Goal: Task Accomplishment & Management: Manage account settings

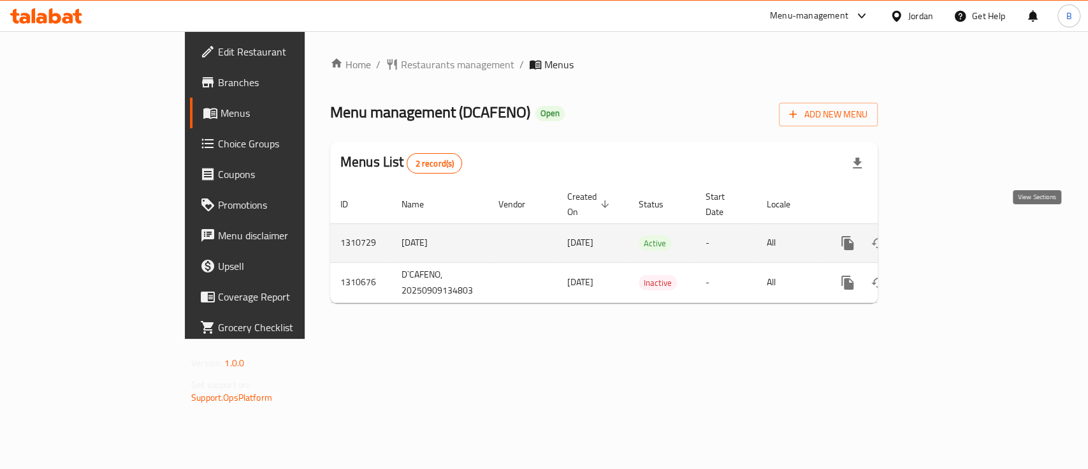
click at [947, 235] on icon "enhanced table" at bounding box center [939, 242] width 15 height 15
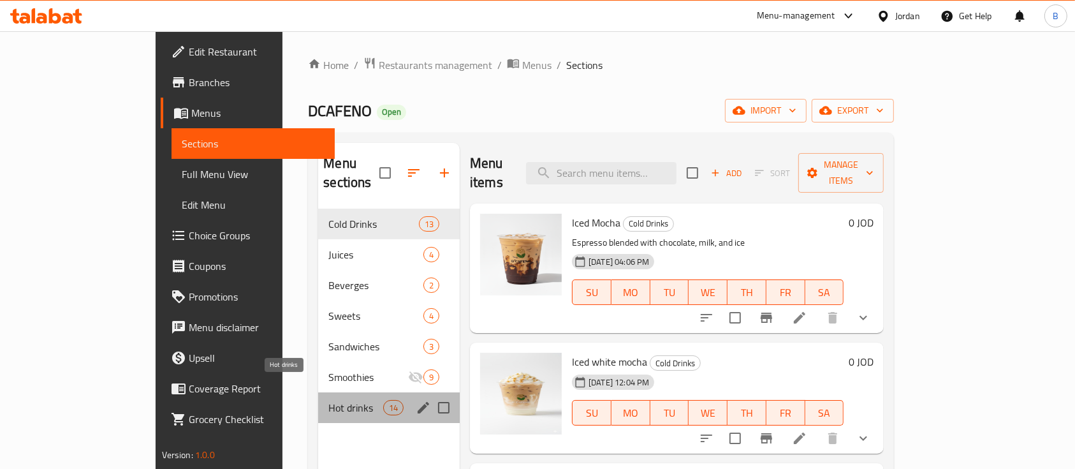
click at [328, 400] on span "Hot drinks" at bounding box center [355, 407] width 54 height 15
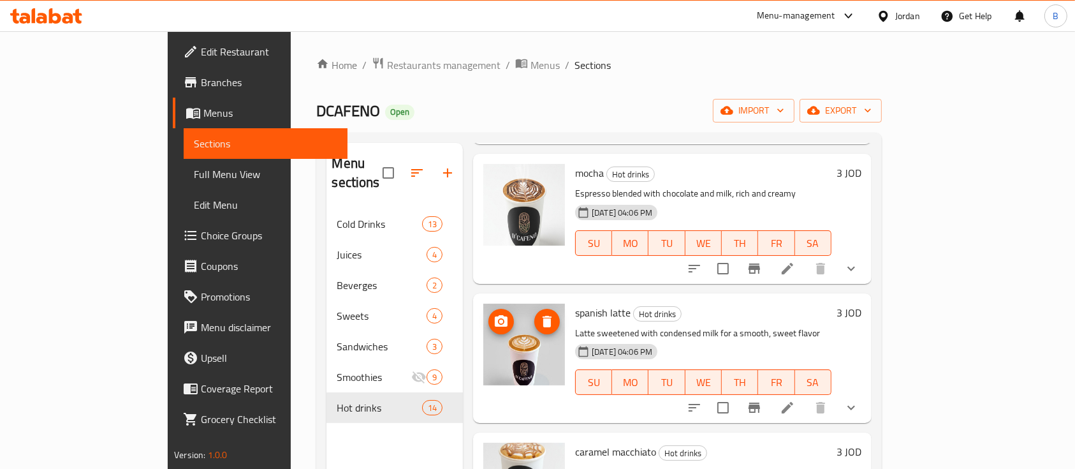
scroll to position [510, 0]
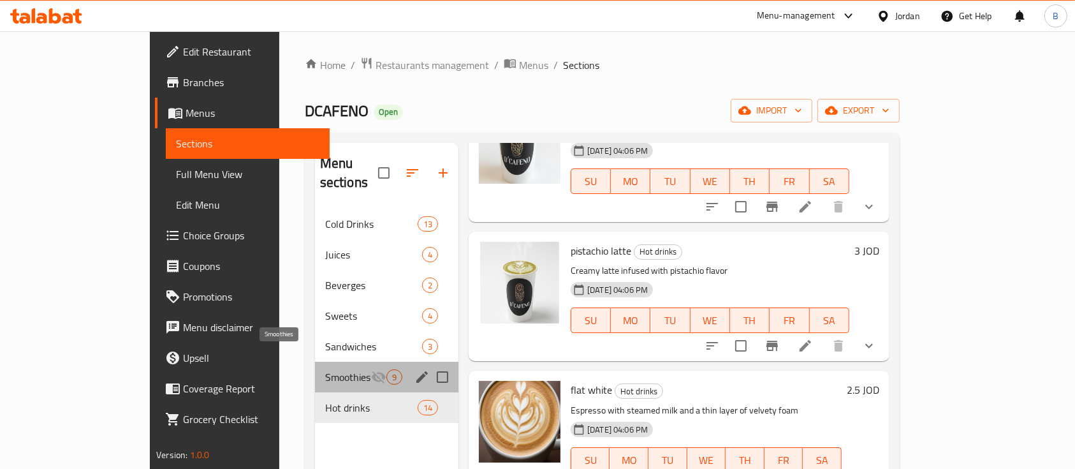
click at [325, 369] on span "Smoothies" at bounding box center [348, 376] width 46 height 15
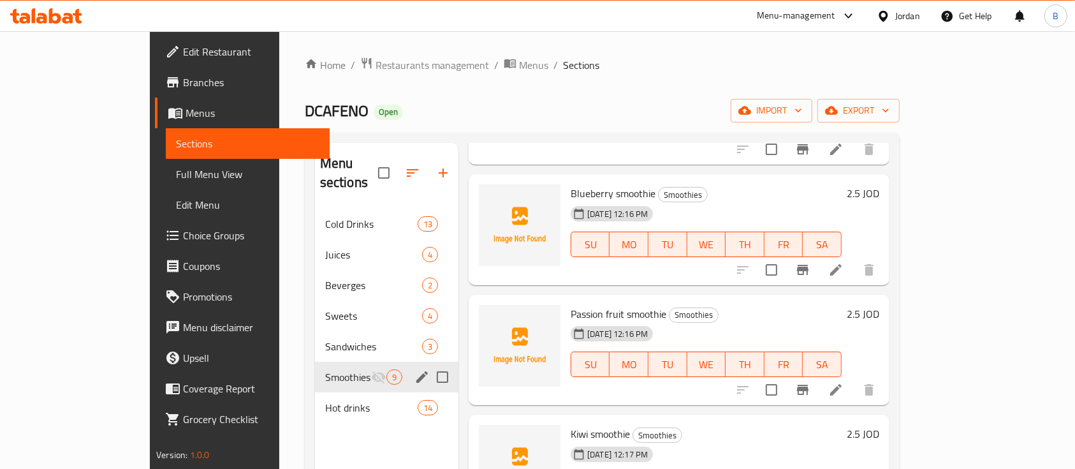
click at [325, 339] on span "Sandwiches" at bounding box center [373, 346] width 97 height 15
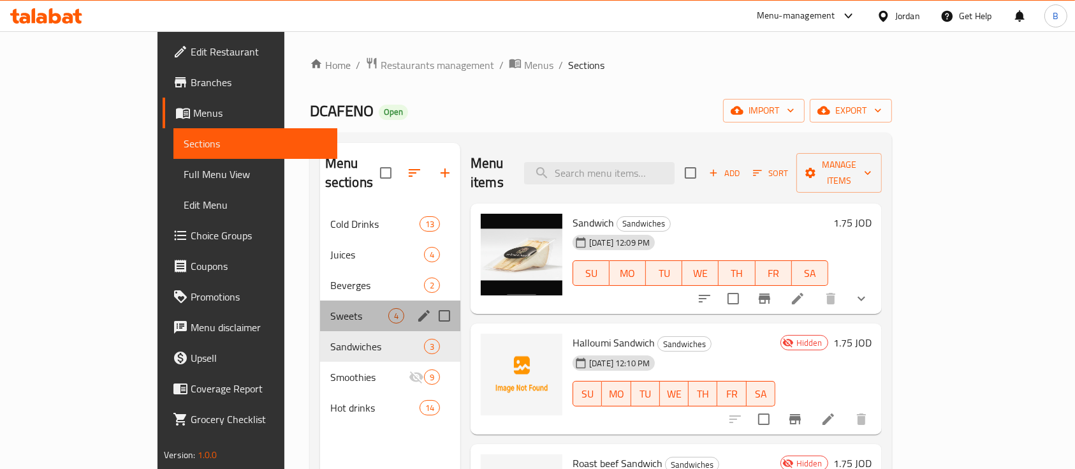
click at [320, 309] on div "Sweets 4" at bounding box center [390, 315] width 140 height 31
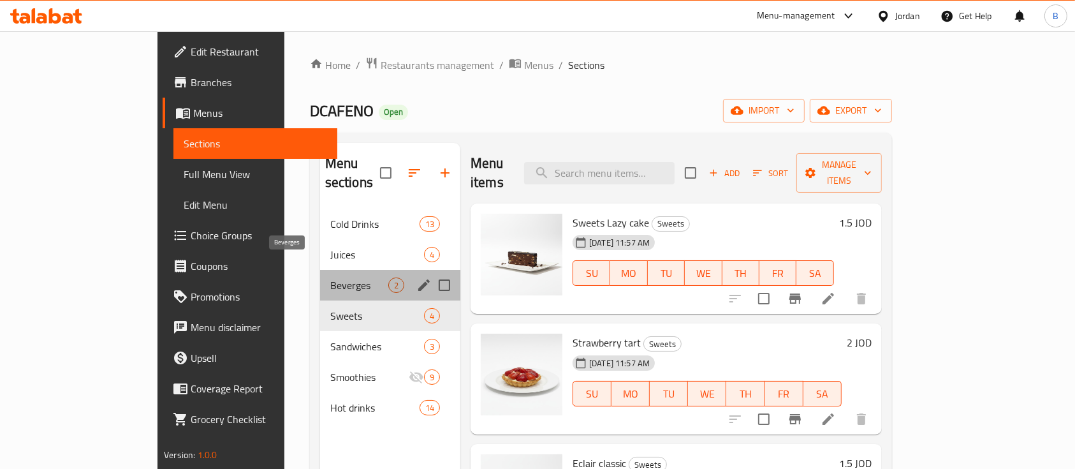
click at [330, 277] on span "Beverges" at bounding box center [359, 284] width 58 height 15
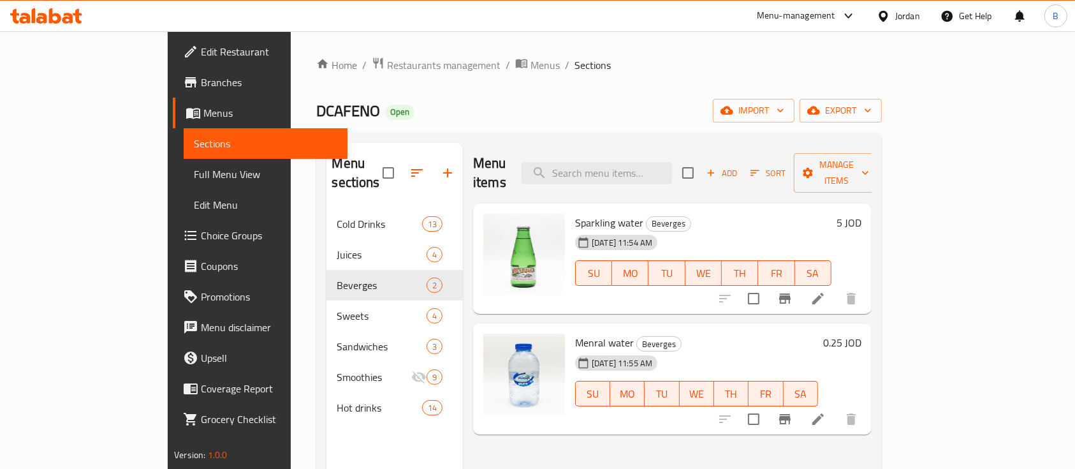
click at [861, 214] on h6 "5 JOD" at bounding box center [848, 223] width 25 height 18
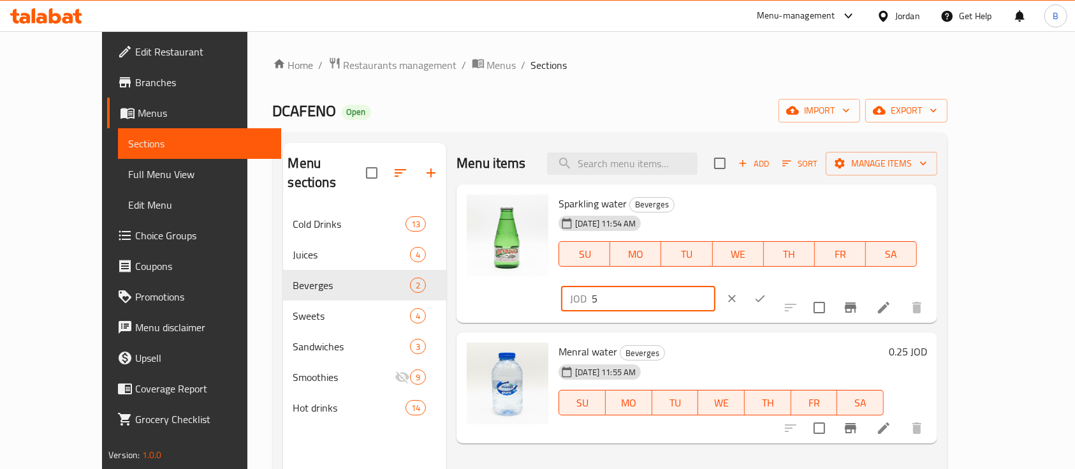
drag, startPoint x: 868, startPoint y: 207, endPoint x: 819, endPoint y: 200, distance: 49.6
click at [818, 200] on div "Sparkling water Beverges 15-09-2025 11:54 AM SU MO TU WE TH FR SA JOD 5 ​" at bounding box center [742, 253] width 379 height 129
type input "1"
click at [766, 292] on icon "ok" at bounding box center [760, 298] width 13 height 13
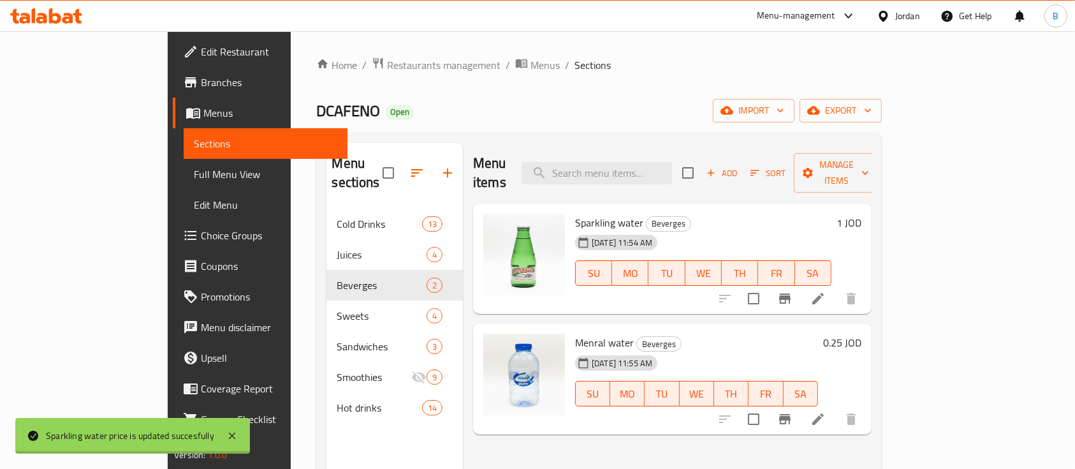
click at [861, 333] on h6 "0.25 JOD" at bounding box center [842, 342] width 38 height 18
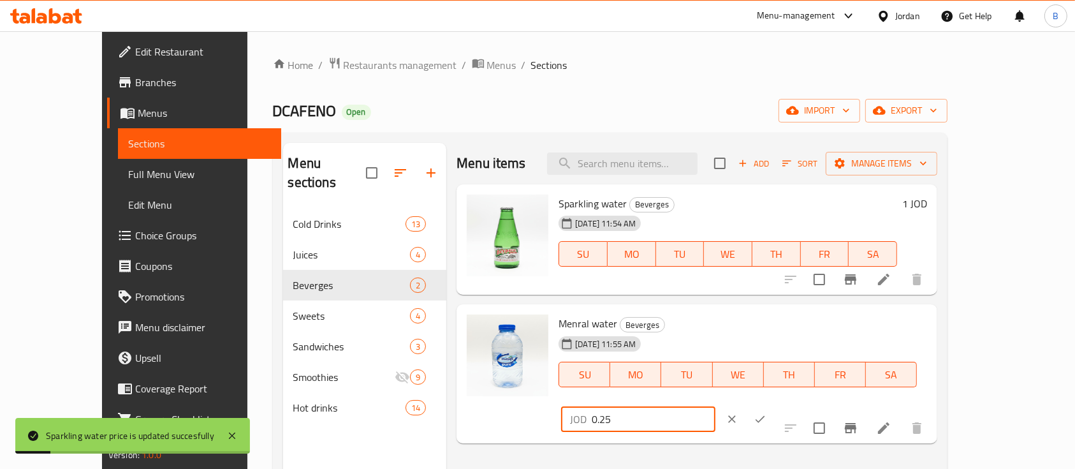
drag, startPoint x: 829, startPoint y: 334, endPoint x: 804, endPoint y: 335, distance: 25.5
click at [804, 335] on div "Menral water Beverges 15-09-2025 11:55 AM SU MO TU WE TH FR SA JOD 0.25 ​" at bounding box center [742, 373] width 379 height 129
click at [715, 406] on input "0.25" at bounding box center [654, 419] width 124 height 26
type input "0.5"
click at [774, 405] on button "ok" at bounding box center [760, 419] width 28 height 28
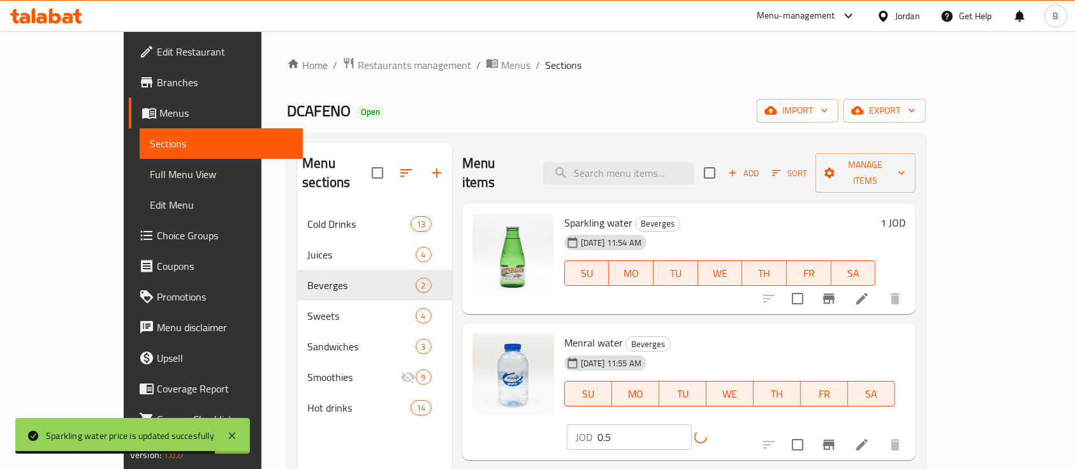
click at [755, 424] on div "JOD 0.5 ​" at bounding box center [661, 437] width 188 height 26
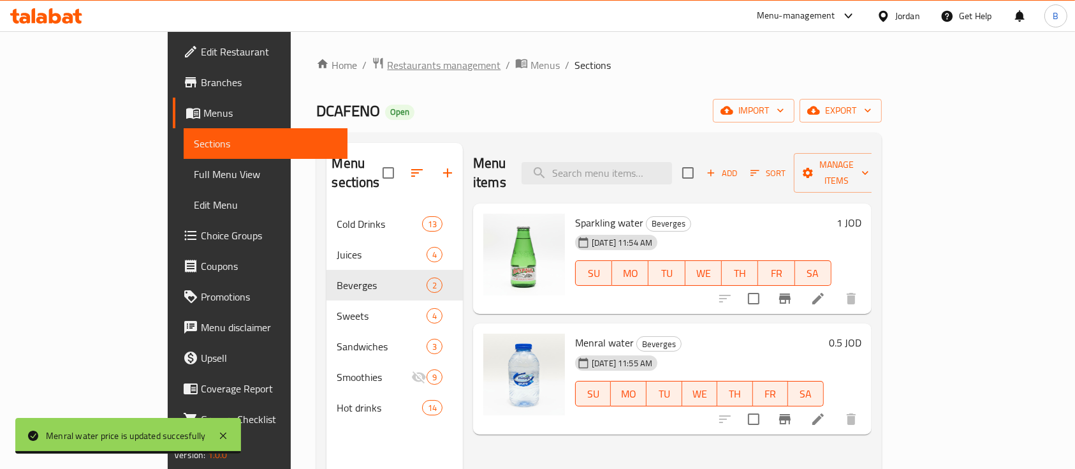
click at [387, 62] on span "Restaurants management" at bounding box center [443, 64] width 113 height 15
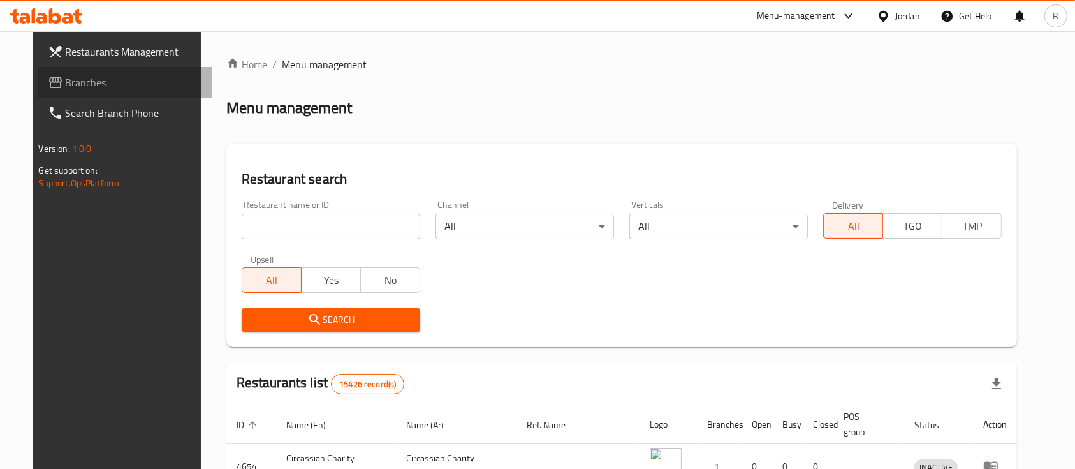
click at [66, 75] on span "Branches" at bounding box center [134, 82] width 136 height 15
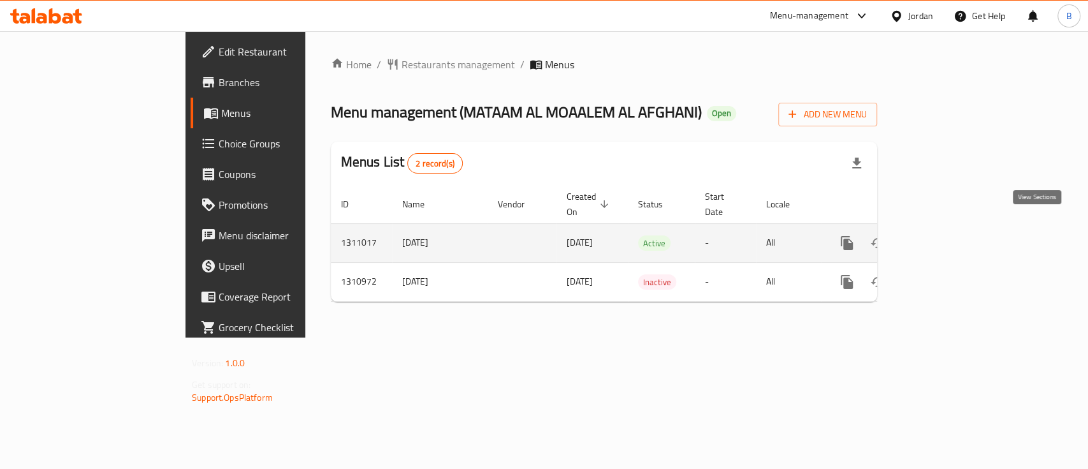
click at [947, 235] on icon "enhanced table" at bounding box center [938, 242] width 15 height 15
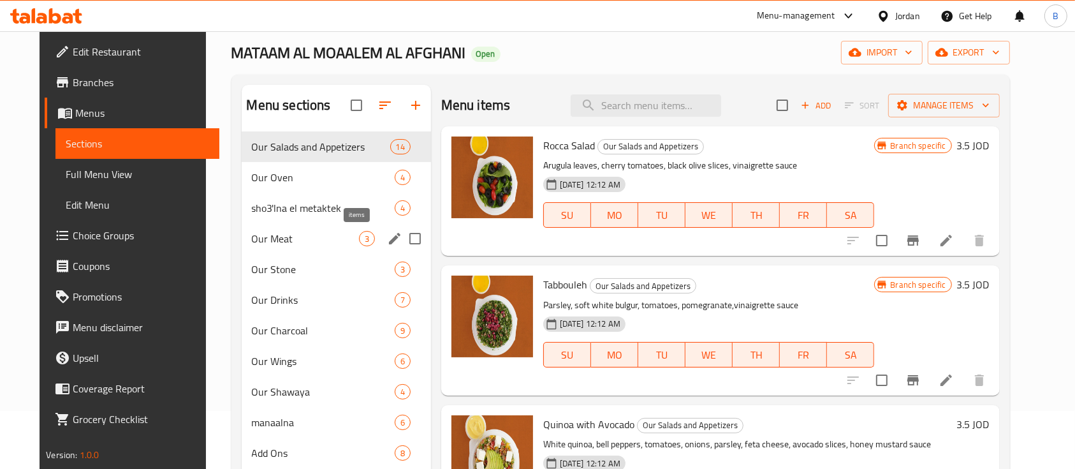
scroll to position [85, 0]
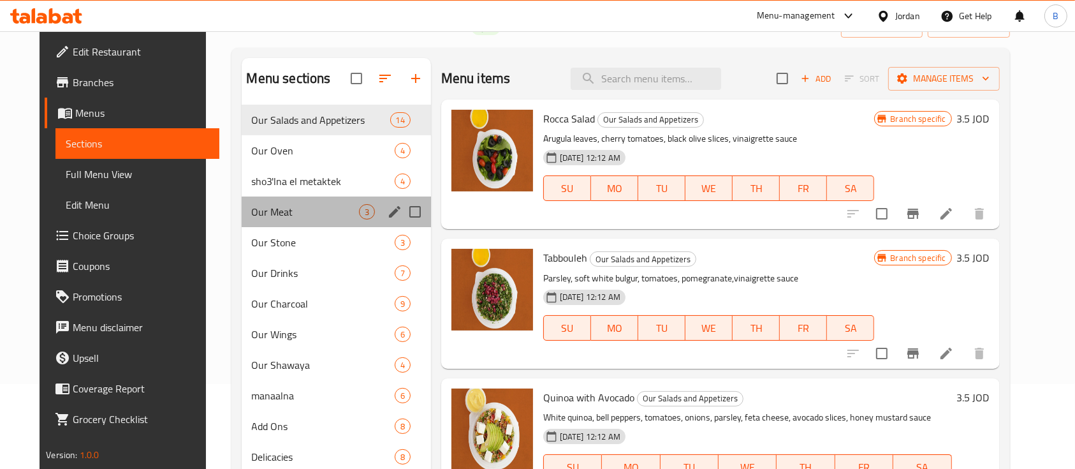
click at [261, 221] on div "Our Meat 3" at bounding box center [336, 211] width 189 height 31
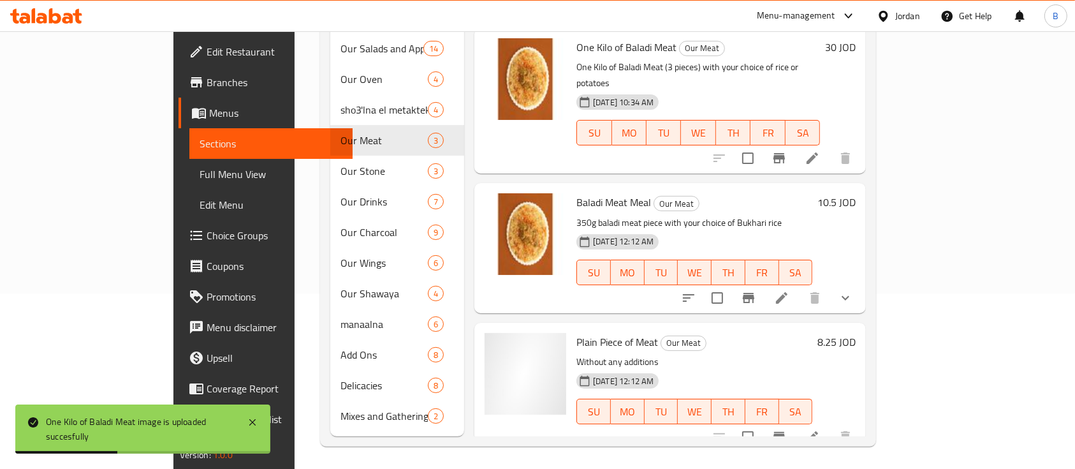
scroll to position [179, 0]
